Goal: Task Accomplishment & Management: Manage account settings

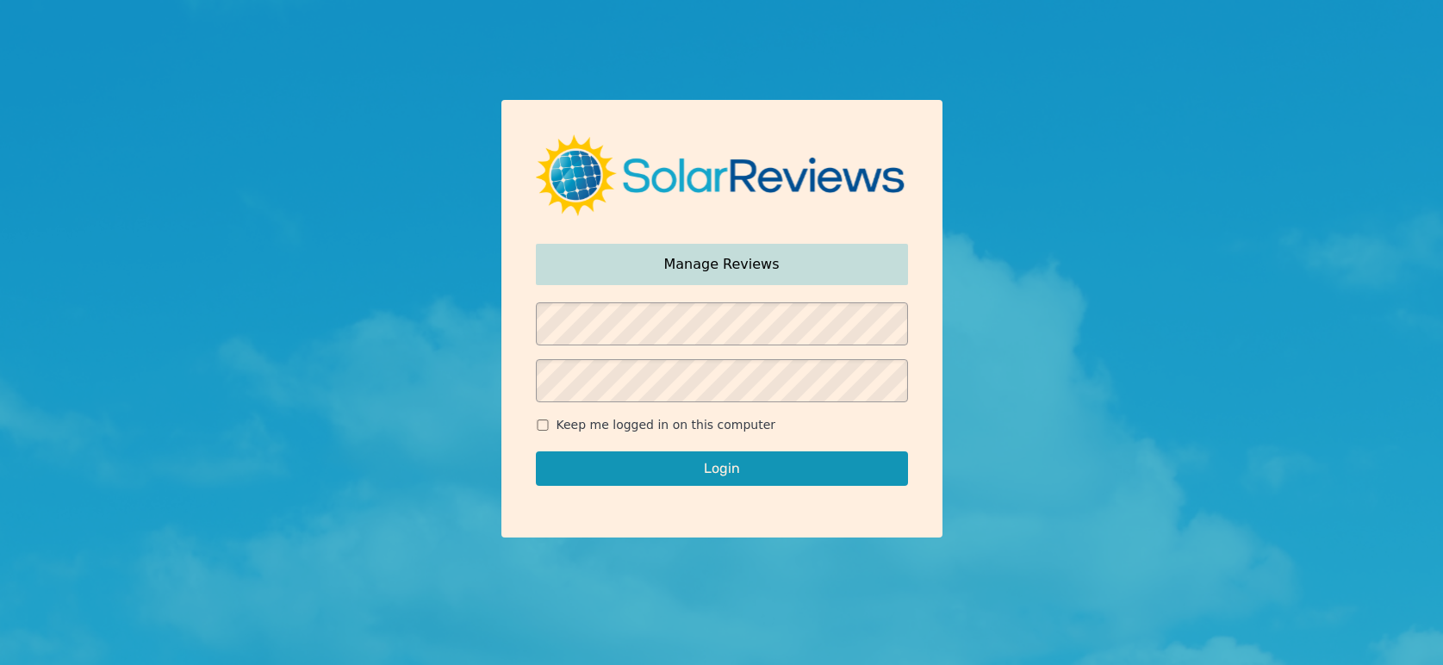
click at [565, 431] on span "Keep me logged in on this computer" at bounding box center [666, 425] width 220 height 18
click at [549, 431] on input "Keep me logged in on this computer" at bounding box center [543, 424] width 14 height 11
checkbox input "true"
click at [620, 464] on button "Login" at bounding box center [722, 468] width 372 height 34
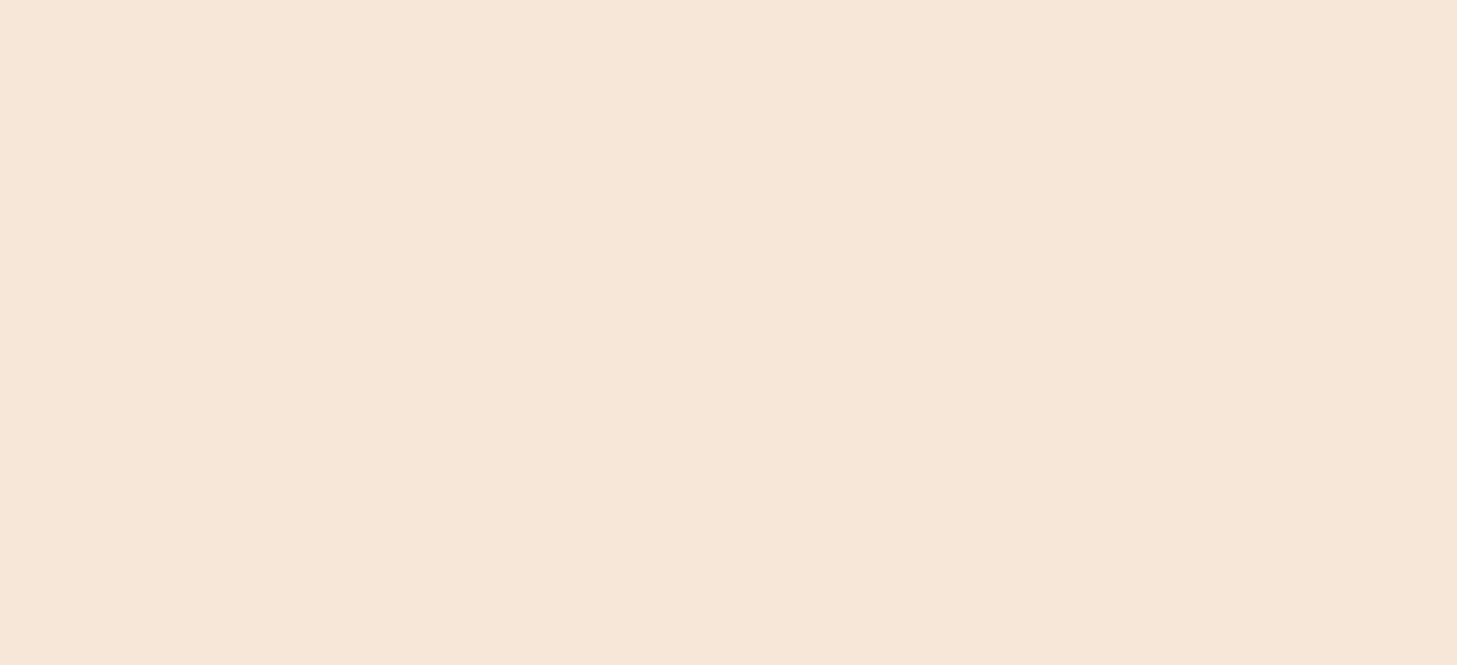
click at [732, 462] on div at bounding box center [728, 332] width 1457 height 665
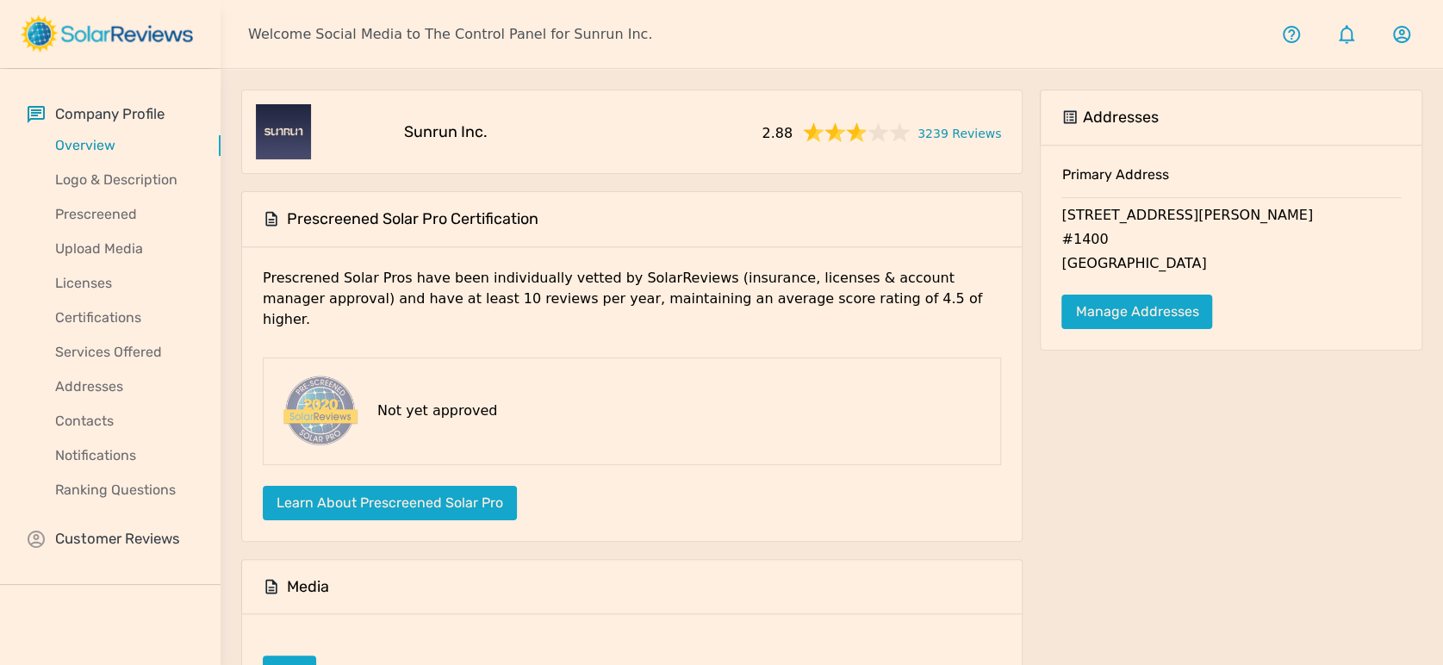
click at [122, 525] on div "Company Profile Overview Logo & Description Prescreened Upload Media Licenses C…" at bounding box center [110, 327] width 220 height 516
click at [151, 542] on p "Customer Reviews" at bounding box center [117, 539] width 125 height 22
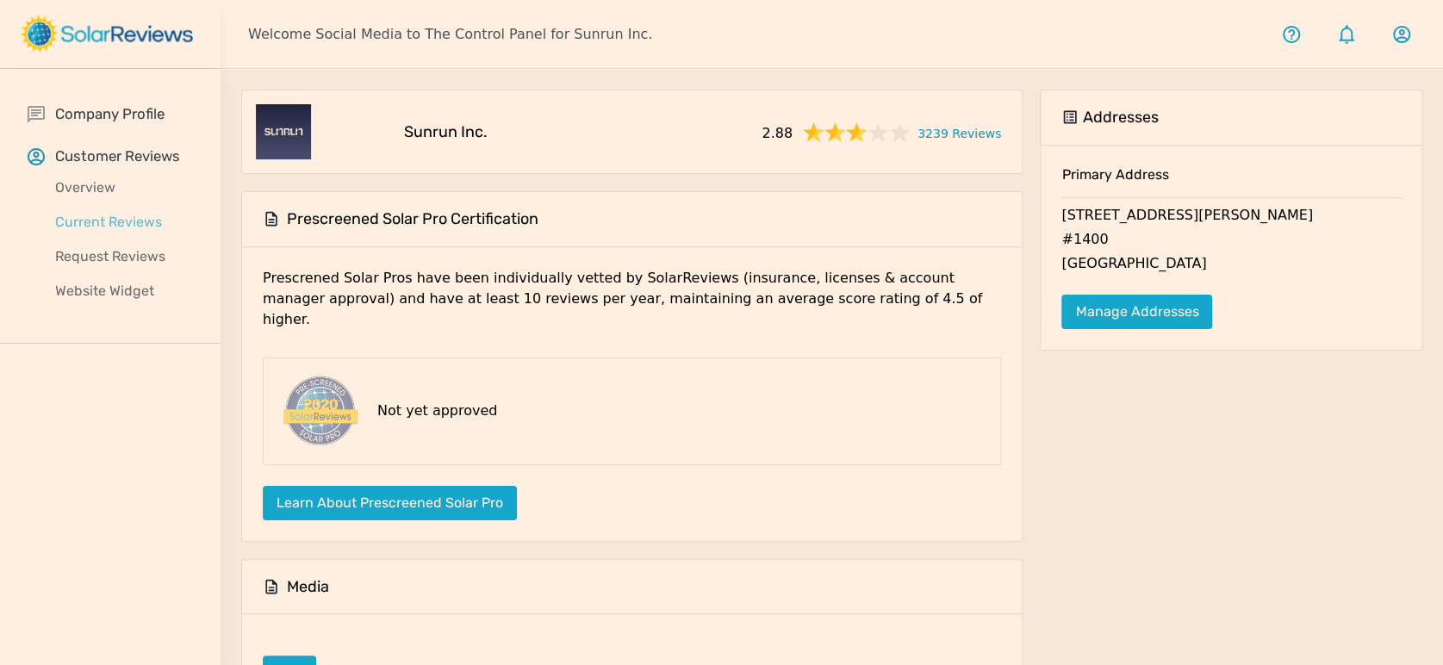
click at [102, 219] on p "Current Reviews" at bounding box center [124, 222] width 193 height 21
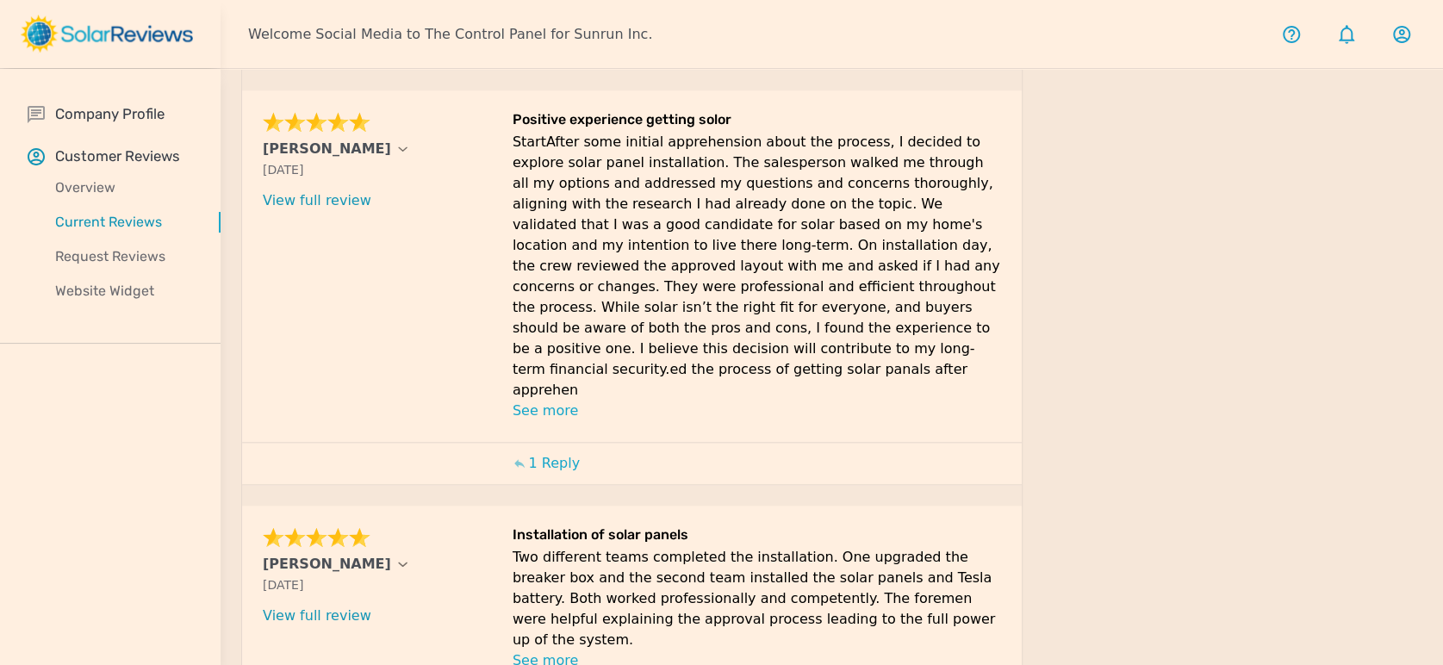
scroll to position [954, 0]
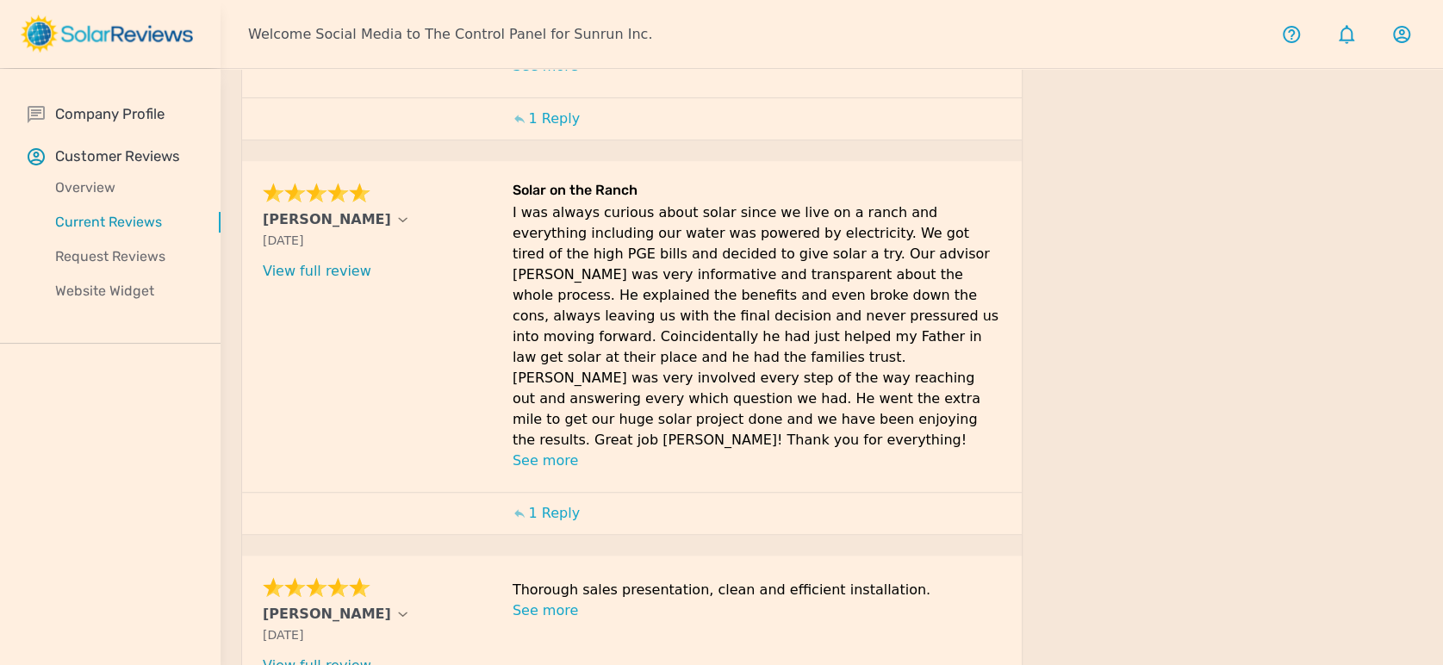
scroll to position [909, 0]
